Goal: Check status

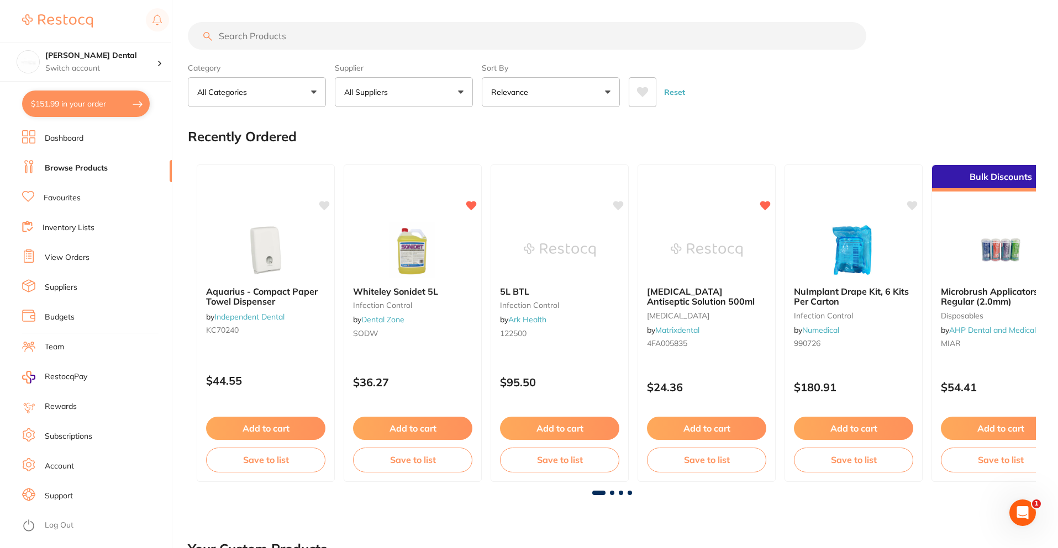
click at [62, 198] on link "Favourites" at bounding box center [62, 198] width 37 height 11
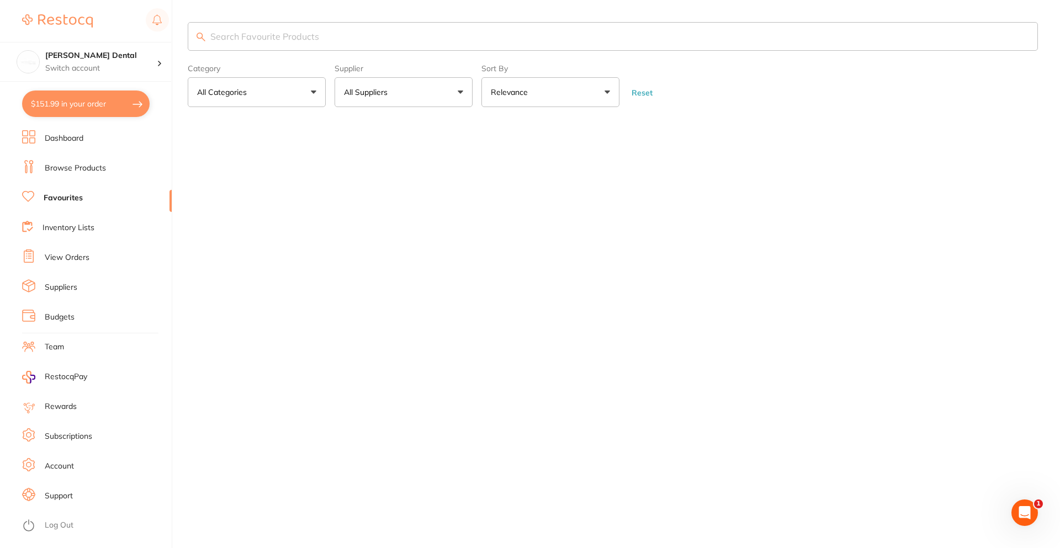
click at [70, 261] on link "View Orders" at bounding box center [67, 257] width 45 height 11
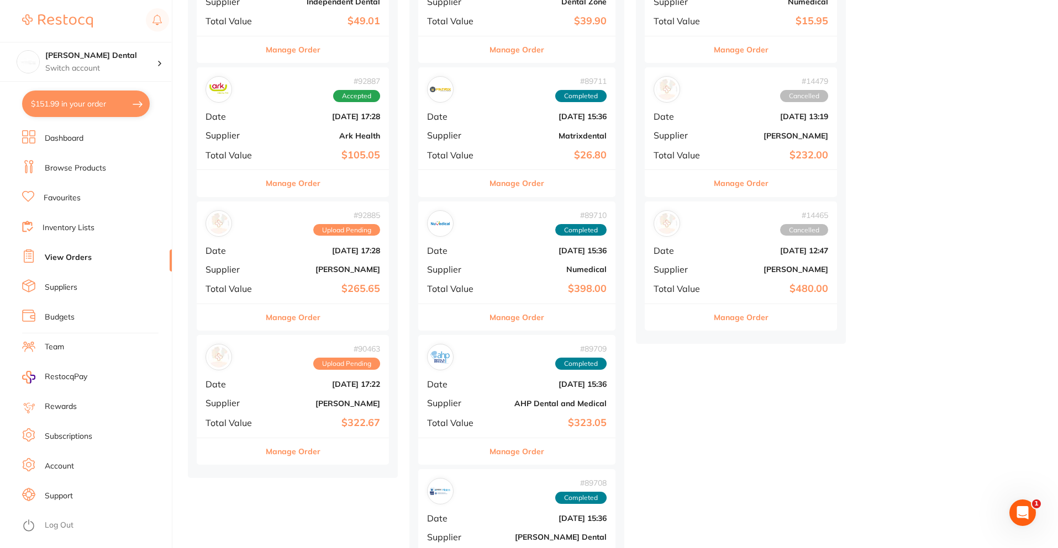
click at [277, 414] on div "# 90463 Upload Pending Date [DATE] 17:22 Supplier [PERSON_NAME] Total Value $32…" at bounding box center [293, 386] width 192 height 102
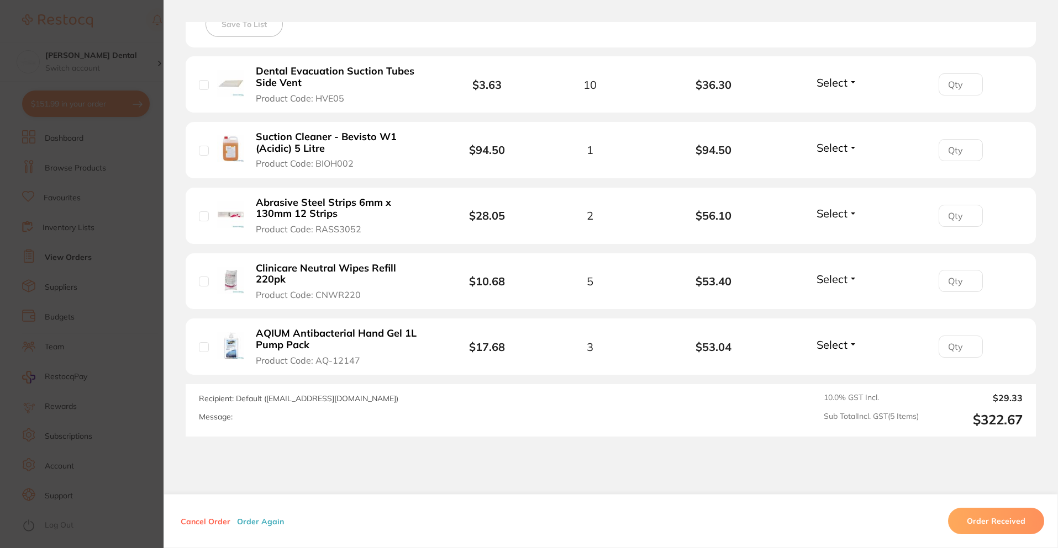
scroll to position [276, 0]
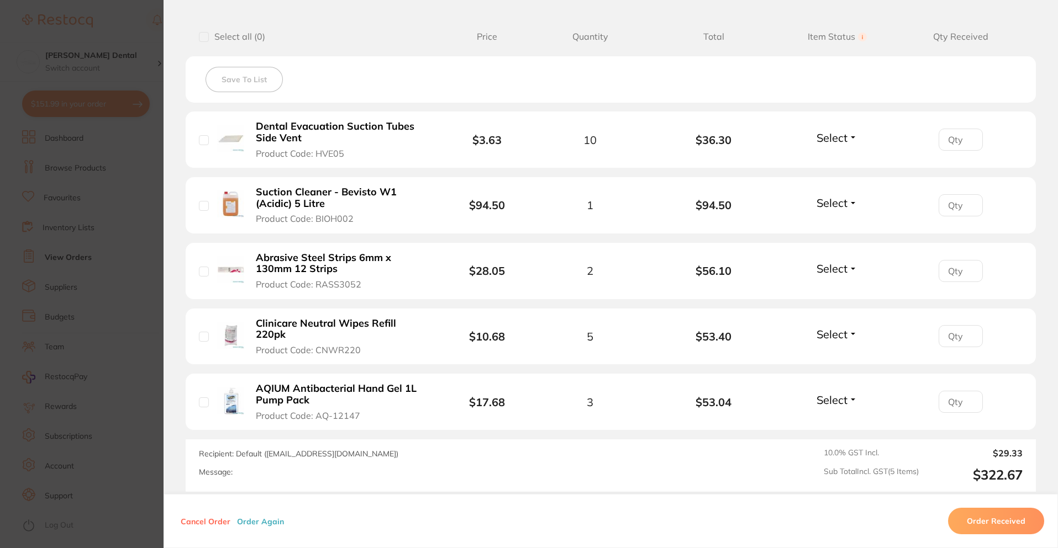
click at [129, 303] on section "Order ID: Restocq- 90463 Order Information Upload Pending Order Date [DATE] 17:…" at bounding box center [529, 274] width 1058 height 548
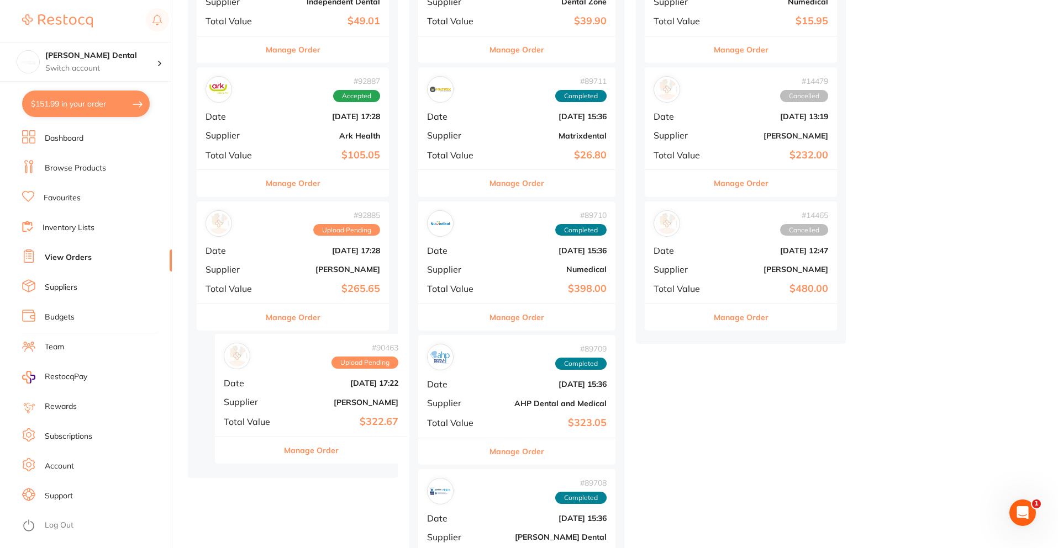
drag, startPoint x: 242, startPoint y: 393, endPoint x: 260, endPoint y: 392, distance: 17.7
click at [260, 392] on div "placed / accepted ( 4 ) Sort by Latest Notification # 92889 Accepted Date [DATE…" at bounding box center [293, 177] width 210 height 601
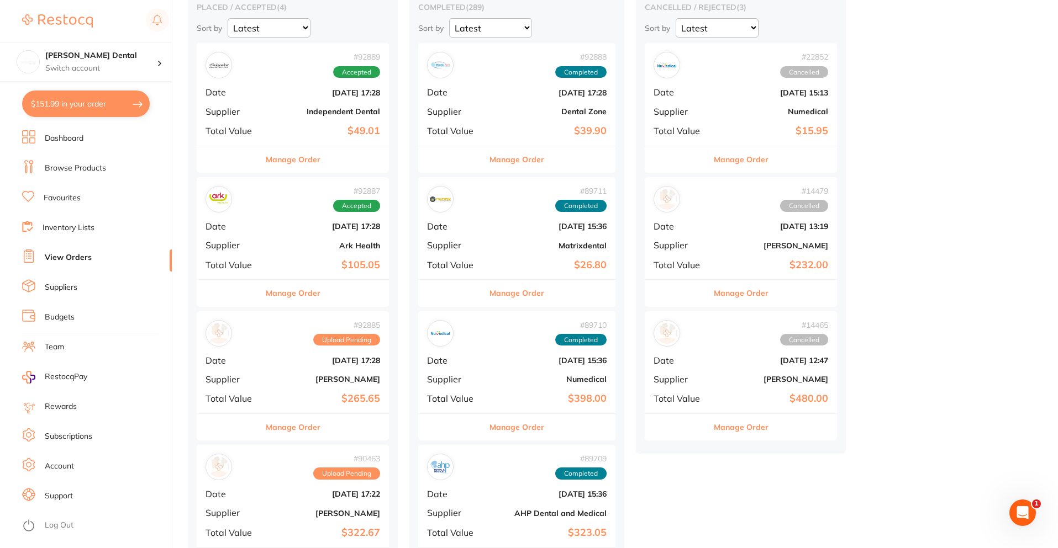
scroll to position [110, 0]
click at [285, 360] on b "[DATE] 17:28" at bounding box center [325, 361] width 110 height 9
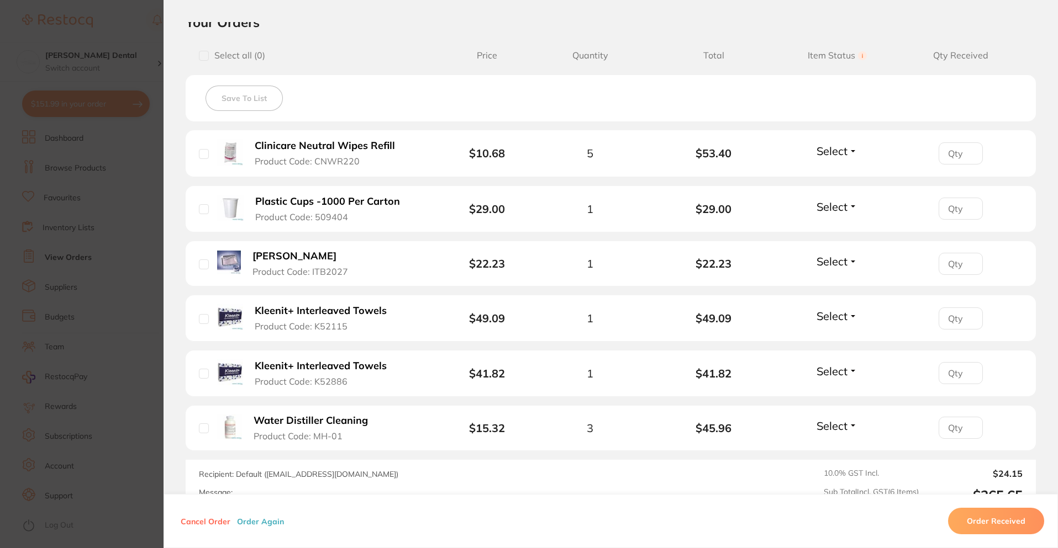
scroll to position [276, 0]
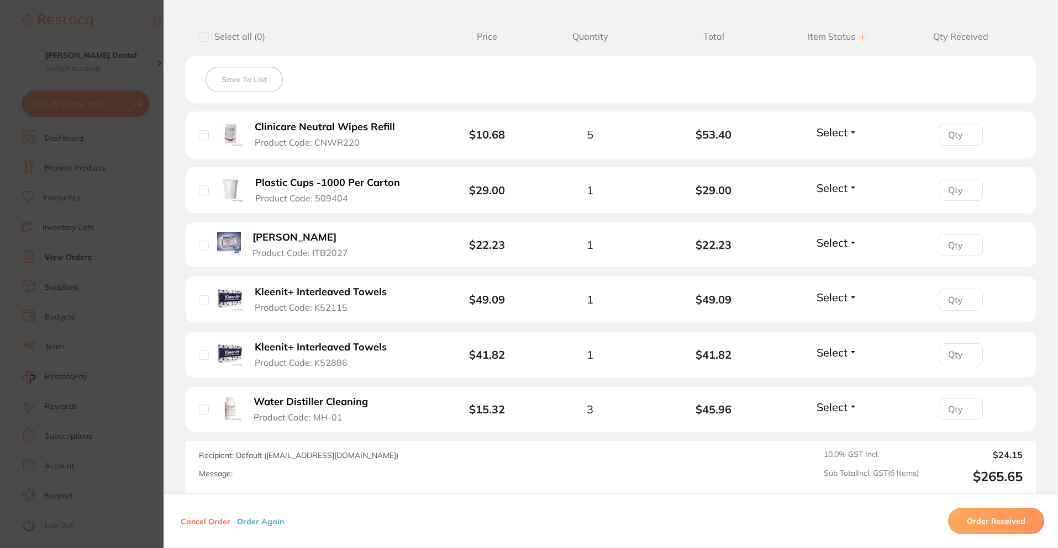
click at [147, 344] on section "Order ID: Restocq- 92885 Order Information Upload Pending Order Date [DATE] 17:…" at bounding box center [529, 274] width 1058 height 548
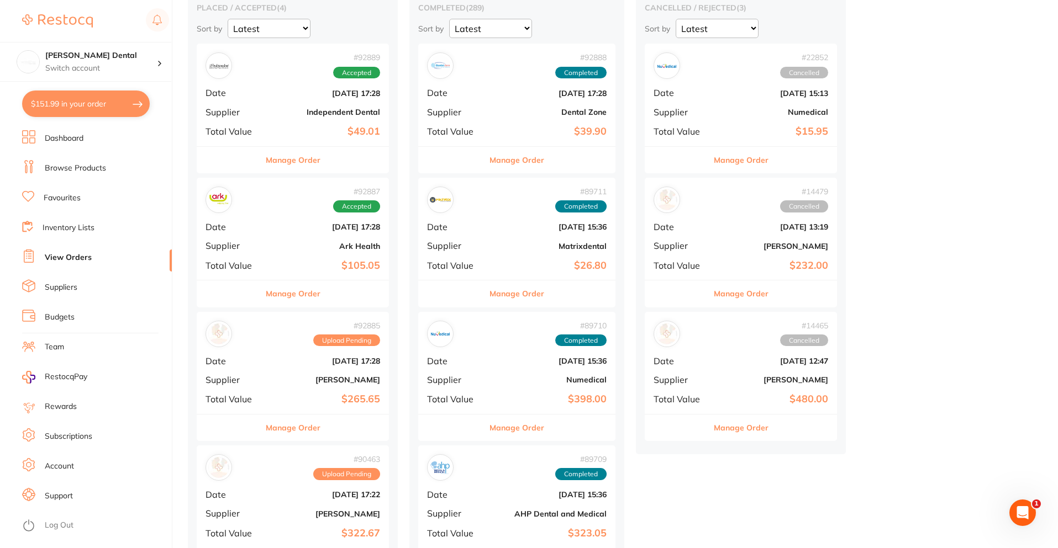
click at [271, 217] on div "# 92887 Accepted Date [DATE] 17:28 Supplier Ark Health Total Value $105.05" at bounding box center [293, 229] width 192 height 102
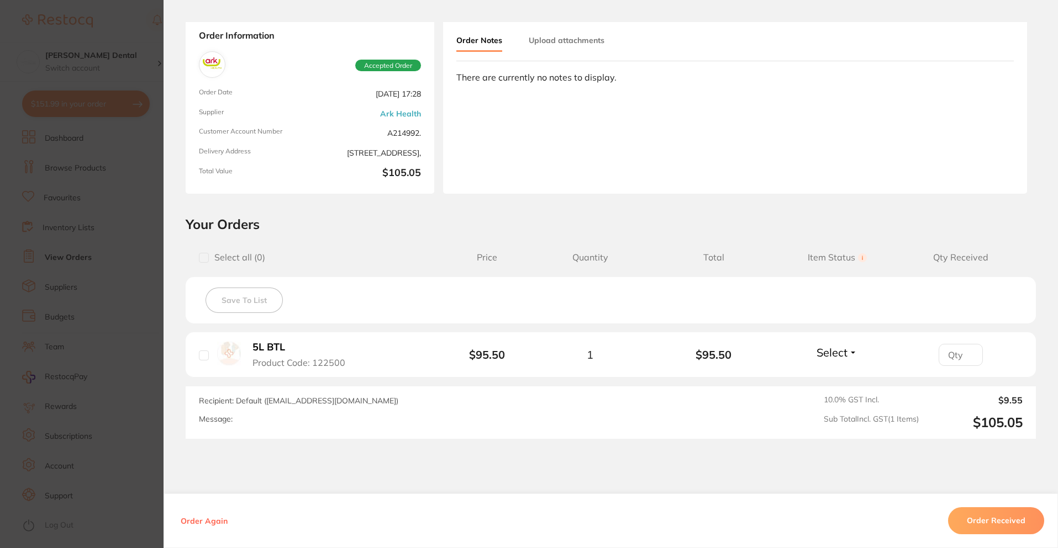
click at [107, 296] on section "Order ID: Restocq- 92887 Order Information Accepted Order Order Date [DATE] 17:…" at bounding box center [529, 274] width 1058 height 548
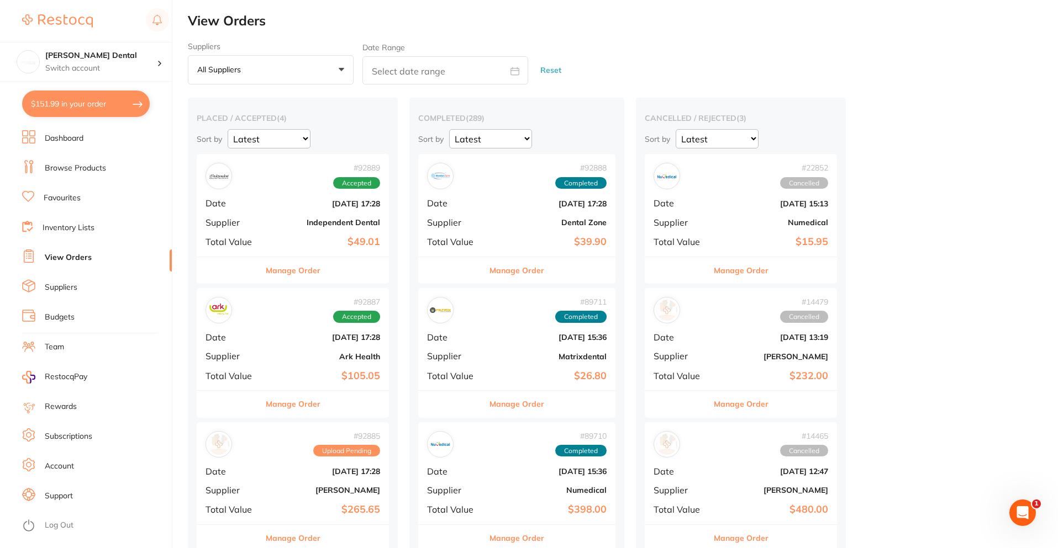
click at [294, 212] on div "# 92889 Accepted Date [DATE] 17:28 Supplier Independent Dental Total Value $49.…" at bounding box center [293, 205] width 192 height 102
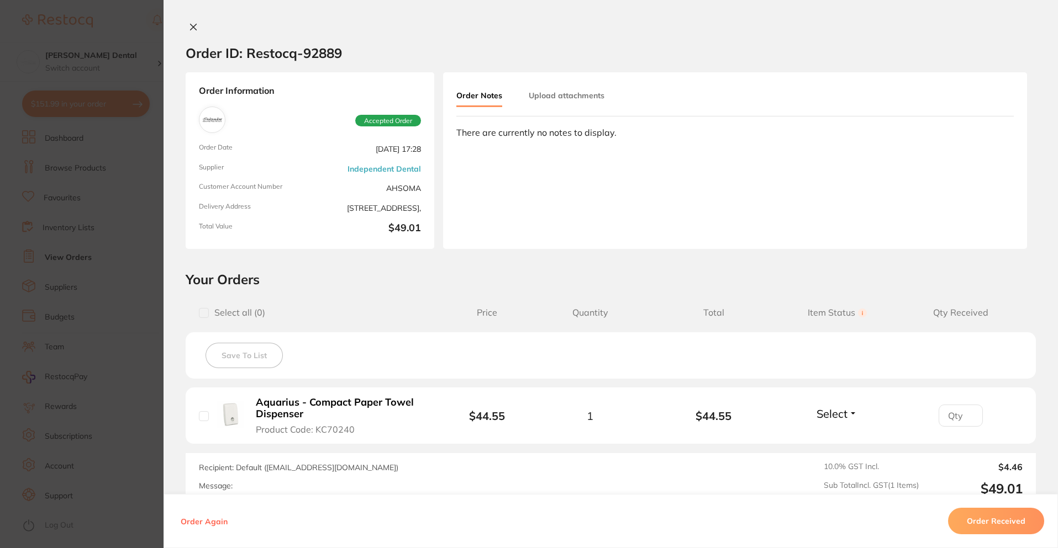
click at [135, 344] on section "Order ID: Restocq- 92889 Order Information Accepted Order Order Date [DATE] 17:…" at bounding box center [529, 274] width 1058 height 548
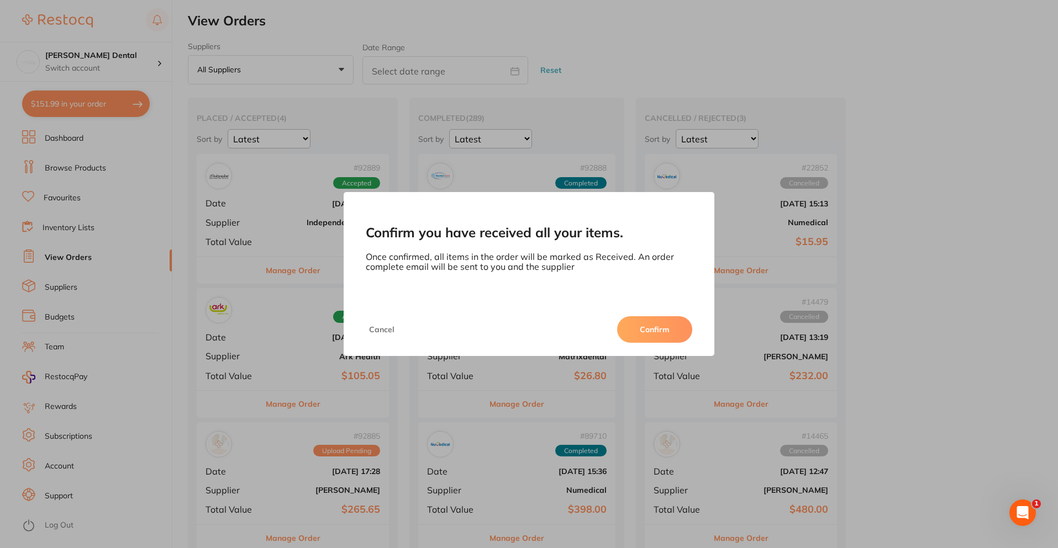
click at [649, 325] on button "Confirm" at bounding box center [654, 329] width 75 height 27
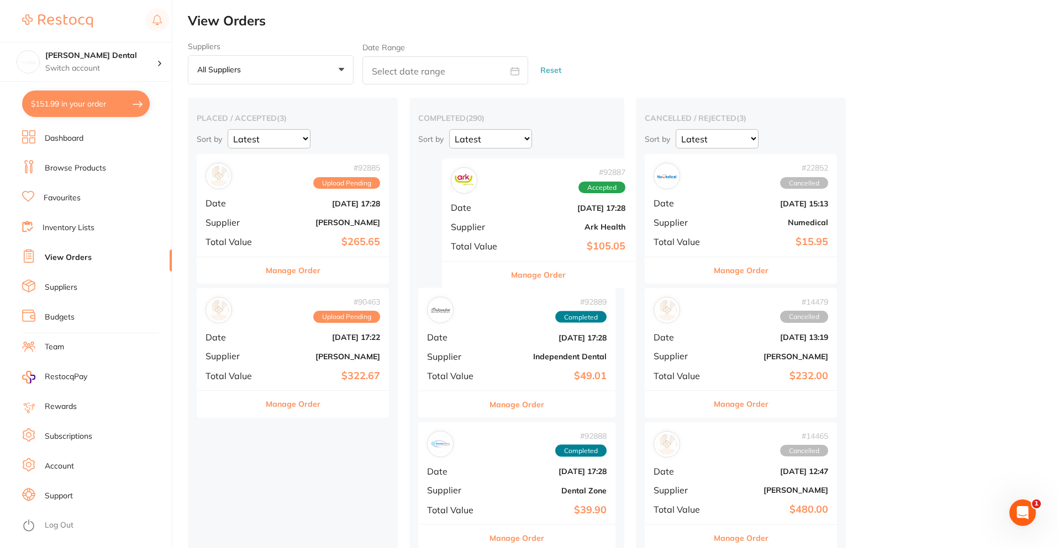
drag, startPoint x: 303, startPoint y: 209, endPoint x: 553, endPoint y: 216, distance: 249.7
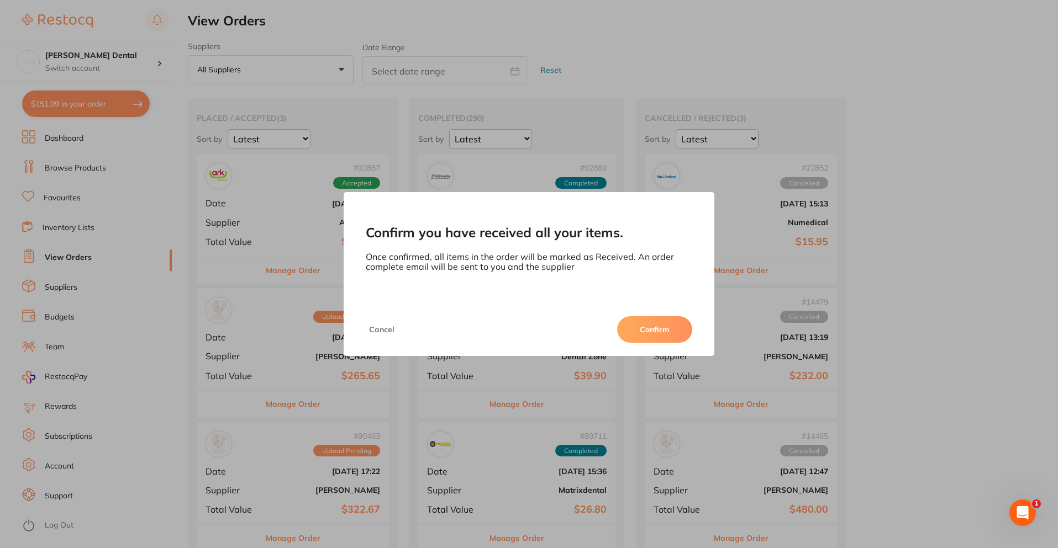
click at [996, 231] on div "Confirm you have received all your items. Once confirmed, all items in the orde…" at bounding box center [529, 274] width 1058 height 548
click at [676, 333] on button "Confirm" at bounding box center [654, 329] width 75 height 27
